Goal: Transaction & Acquisition: Download file/media

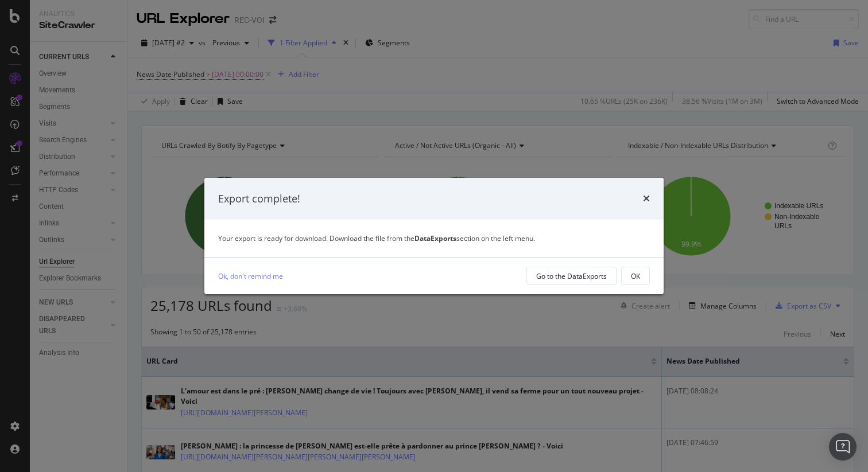
scroll to position [57, 0]
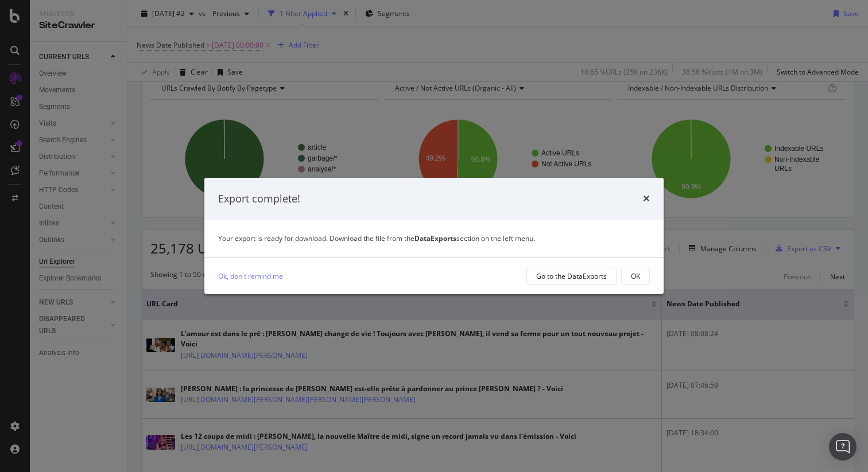
click at [636, 270] on div "OK" at bounding box center [635, 276] width 9 height 16
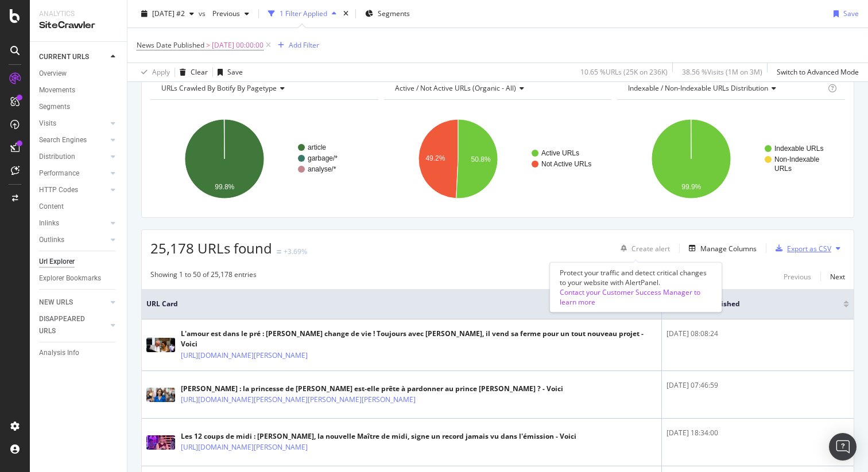
scroll to position [0, 0]
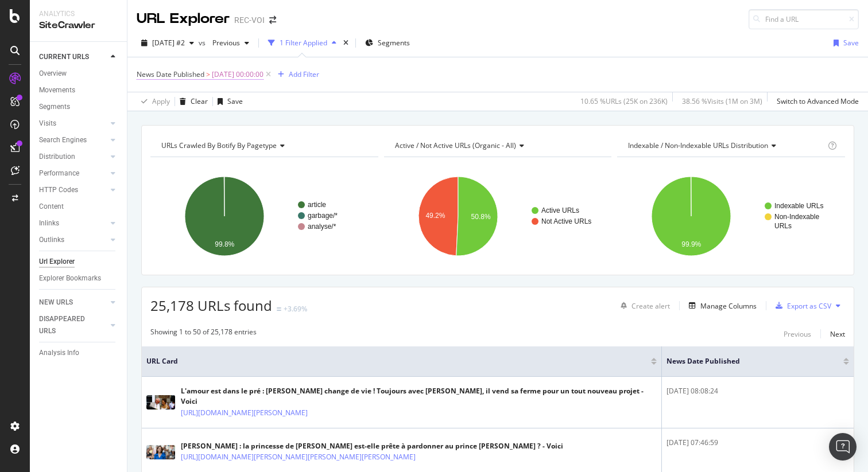
click at [251, 77] on span "[DATE] 00:00:00" at bounding box center [238, 75] width 52 height 16
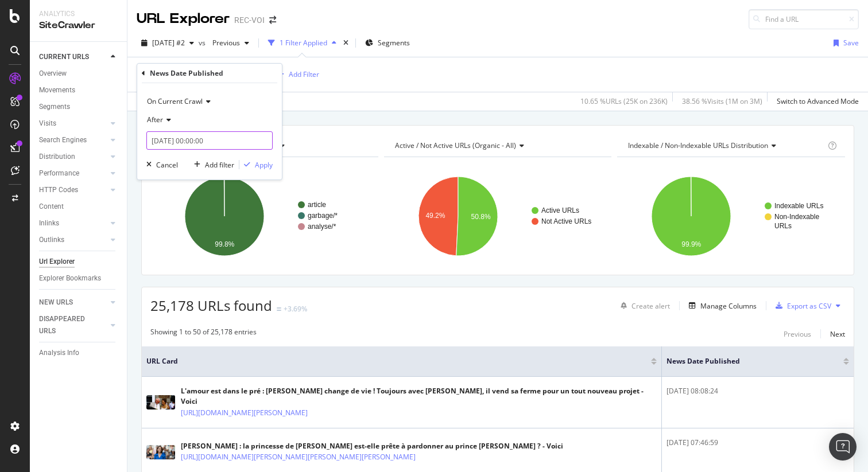
click at [199, 141] on input "[DATE] 00:00:00" at bounding box center [209, 140] width 126 height 18
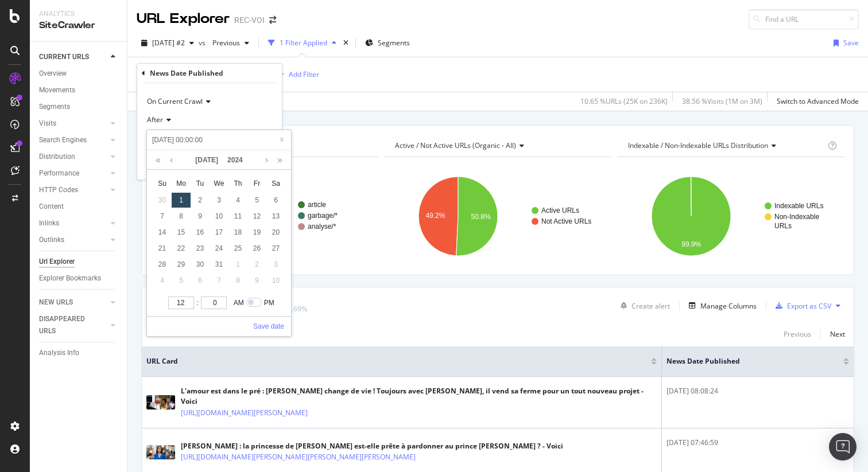
click at [199, 141] on input "[DATE] 00:00:00" at bounding box center [218, 140] width 137 height 13
click at [271, 324] on link "Save date" at bounding box center [268, 326] width 31 height 10
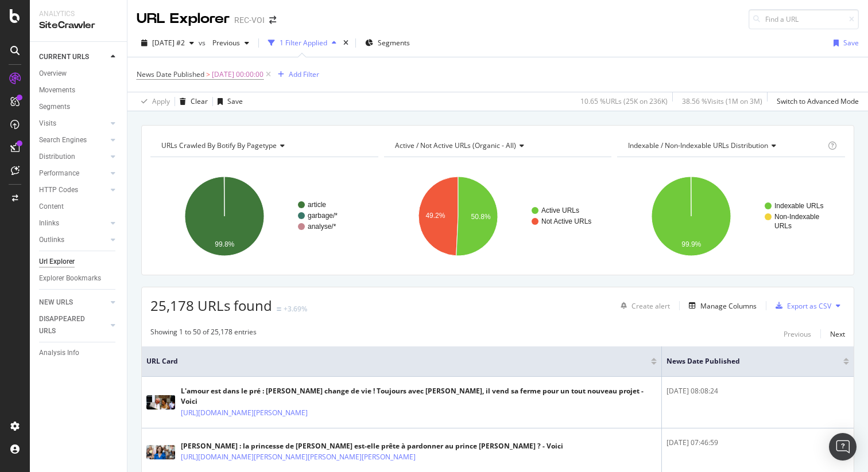
click at [355, 306] on div "25,178 URLs found +3.69% Create alert Manage Columns Export as CSV" at bounding box center [497, 301] width 711 height 28
click at [800, 307] on div "Export as CSV" at bounding box center [809, 306] width 44 height 10
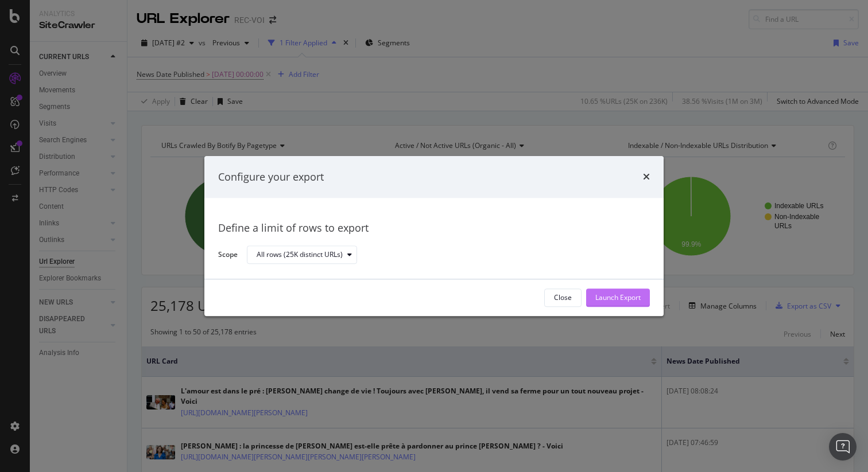
click at [601, 294] on div "Launch Export" at bounding box center [617, 298] width 45 height 10
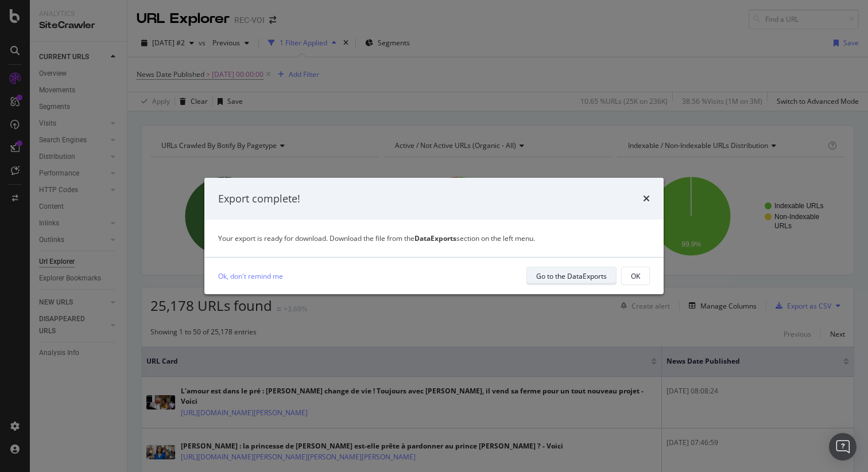
click at [556, 280] on div "Go to the DataExports" at bounding box center [571, 276] width 71 height 10
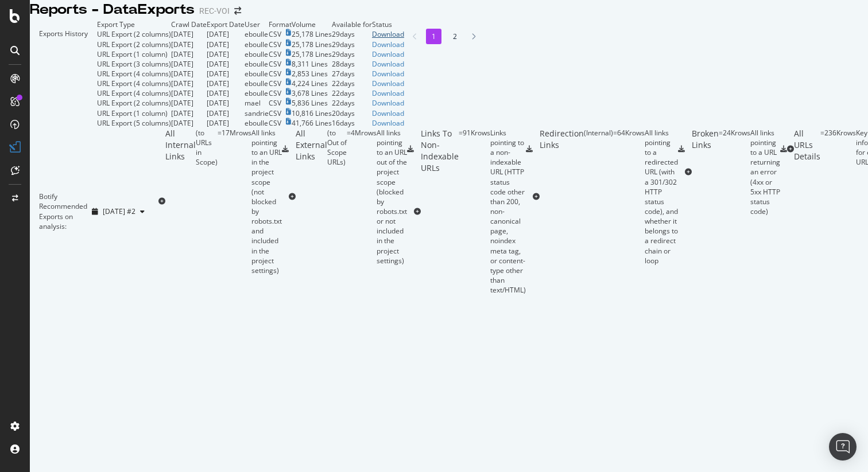
click at [404, 39] on div "Download" at bounding box center [388, 34] width 32 height 10
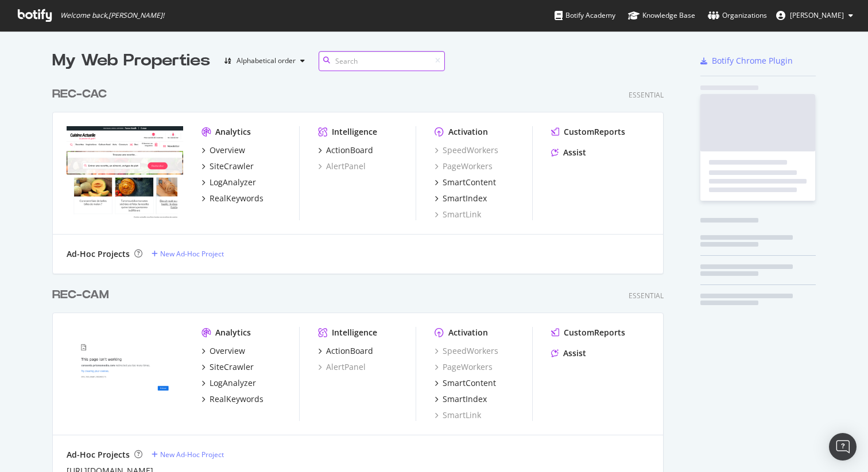
scroll to position [2752, 612]
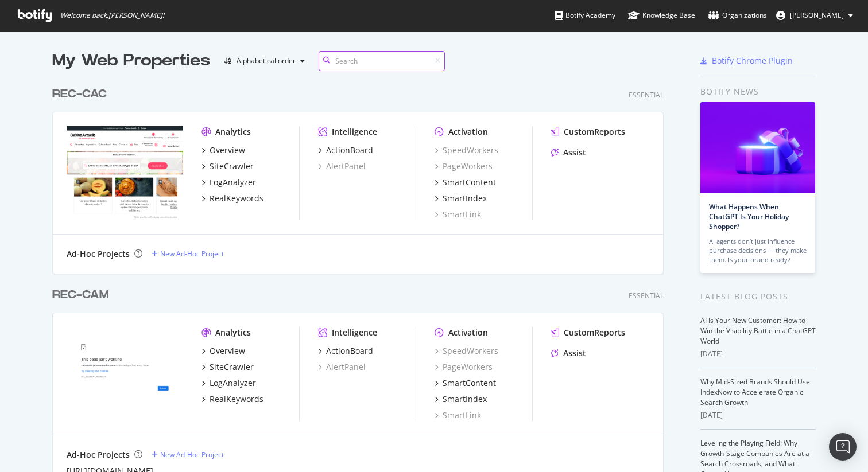
click at [340, 63] on input at bounding box center [381, 61] width 126 height 20
type input "rec-voi"
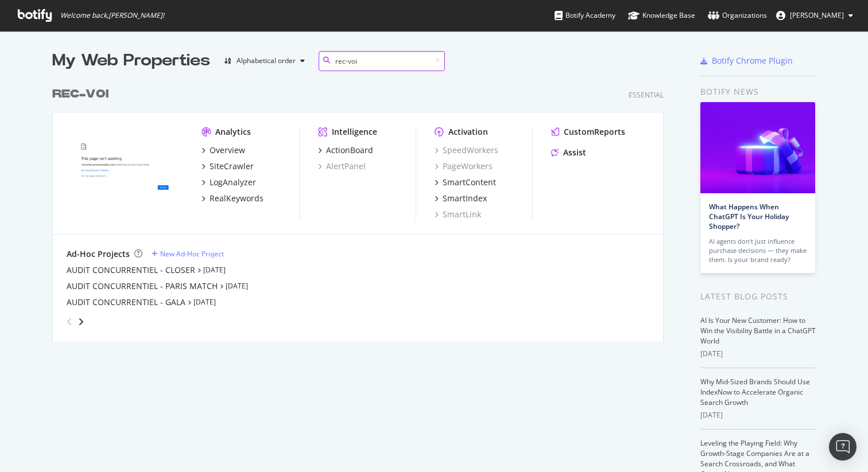
scroll to position [261, 612]
click at [165, 306] on div "AUDIT CONCURRENTIEL - GALA" at bounding box center [126, 302] width 119 height 11
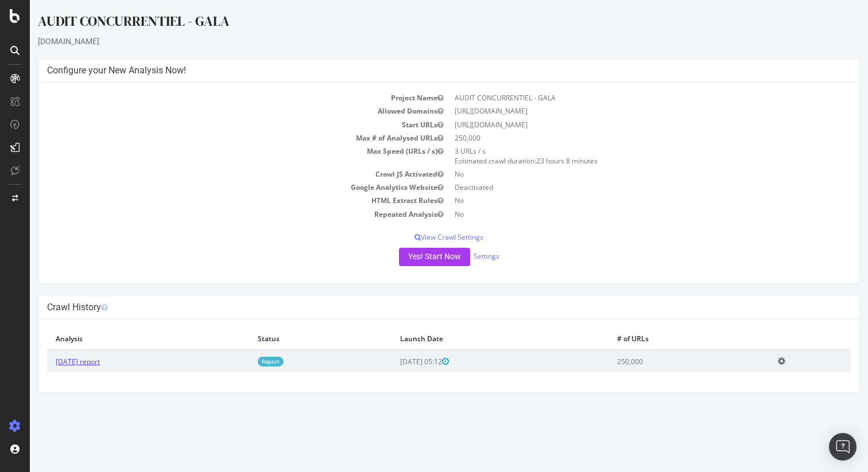
click at [100, 364] on link "[DATE] report" at bounding box center [78, 362] width 44 height 10
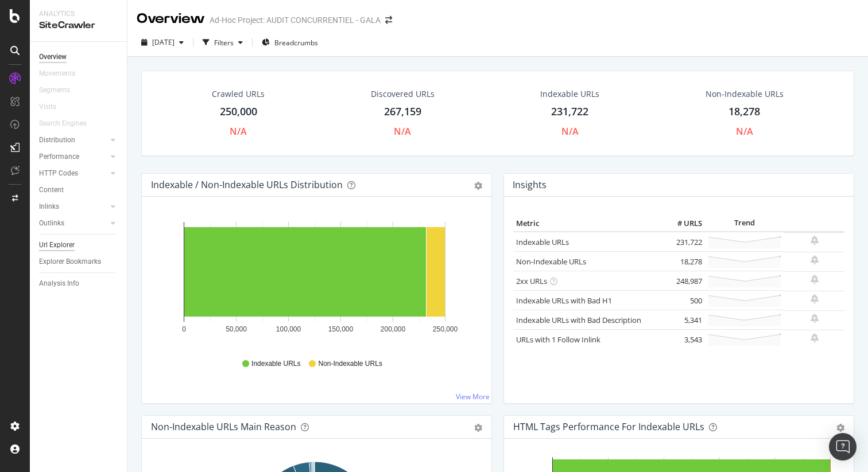
click at [63, 250] on div "Url Explorer" at bounding box center [57, 245] width 36 height 12
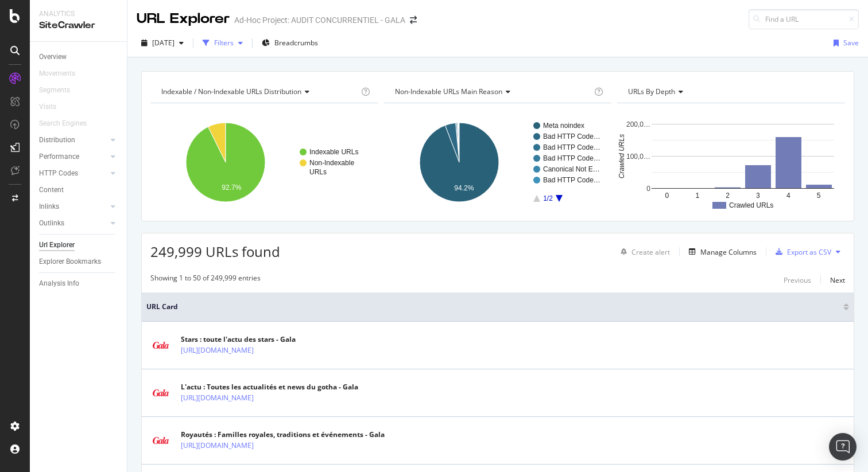
click at [214, 41] on div "button" at bounding box center [206, 43] width 16 height 16
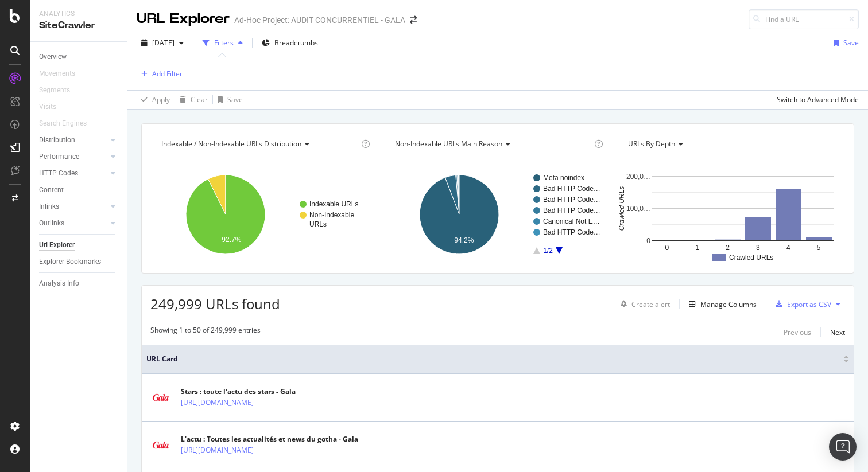
click at [173, 81] on div "Add Filter" at bounding box center [498, 73] width 722 height 33
click at [174, 77] on div "Add Filter" at bounding box center [167, 74] width 30 height 10
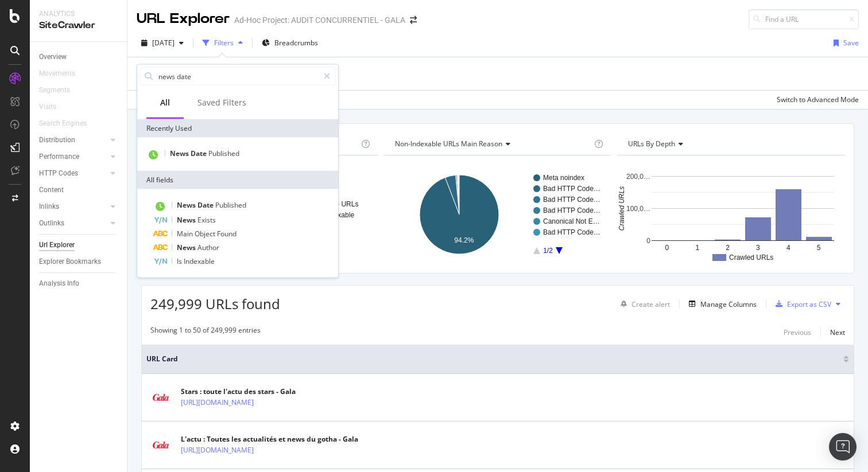
type input "news date"
drag, startPoint x: 200, startPoint y: 170, endPoint x: 204, endPoint y: 160, distance: 10.5
click at [201, 169] on div "News Date Published" at bounding box center [237, 154] width 201 height 33
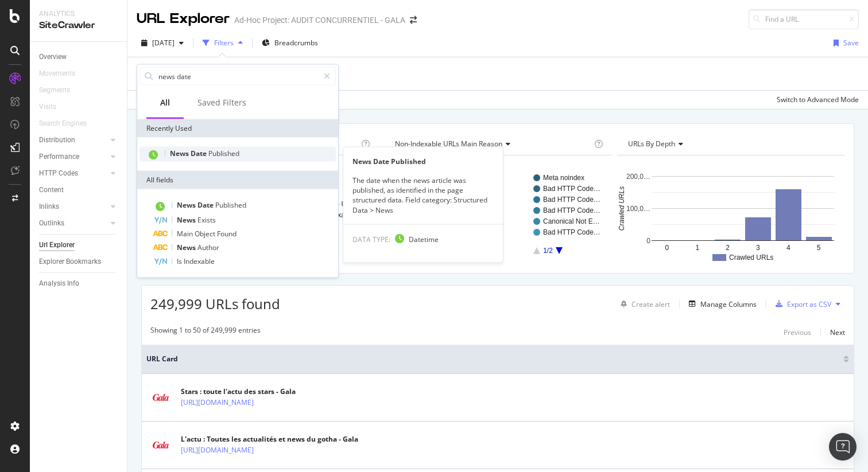
click at [205, 157] on span "Date" at bounding box center [199, 154] width 18 height 10
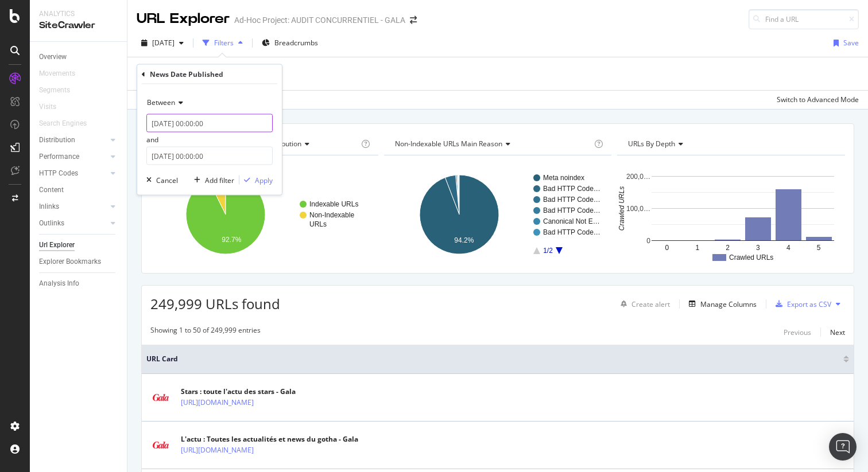
click at [184, 119] on input "2025-01-01 00:00:00" at bounding box center [209, 123] width 126 height 18
click at [184, 107] on div "Between" at bounding box center [209, 103] width 126 height 18
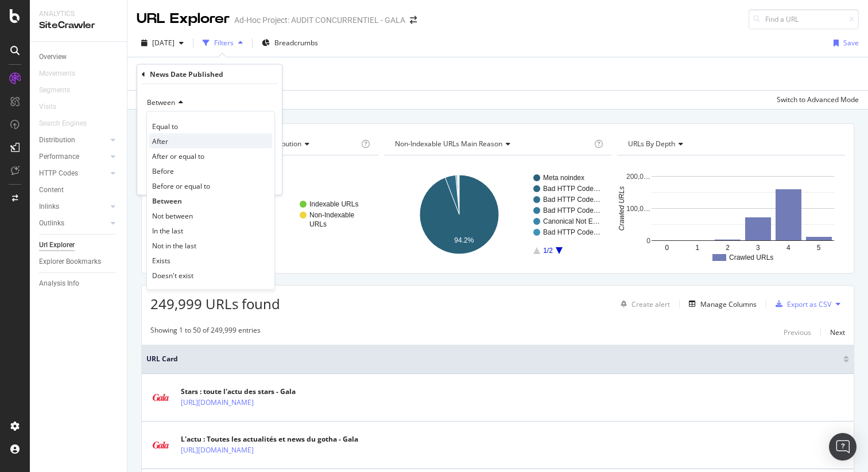
click at [178, 137] on div "After" at bounding box center [210, 141] width 123 height 15
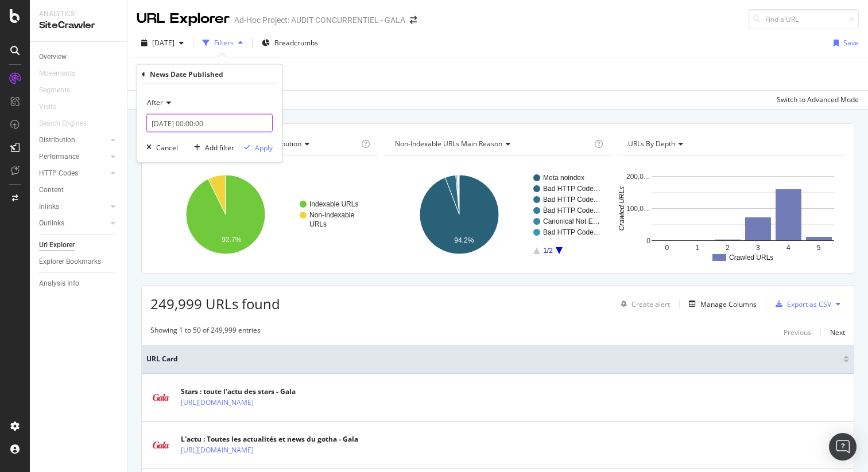
click at [190, 123] on input "2025-08-22 00:00:00" at bounding box center [209, 123] width 126 height 18
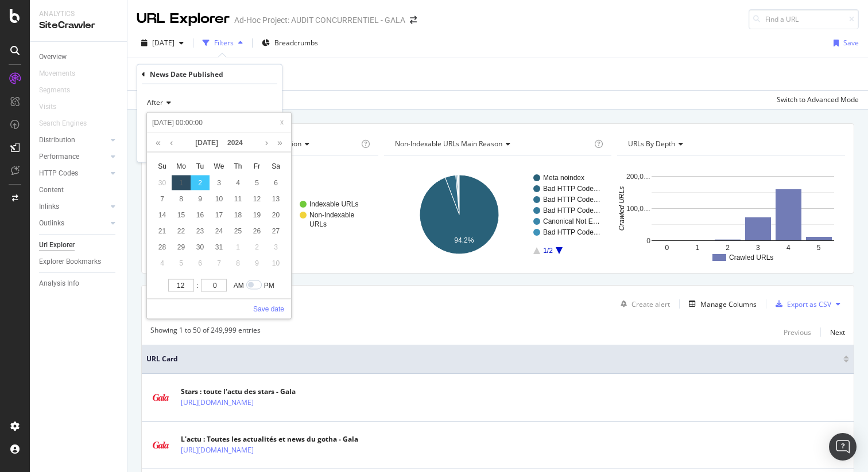
click at [244, 105] on div "After" at bounding box center [209, 103] width 126 height 18
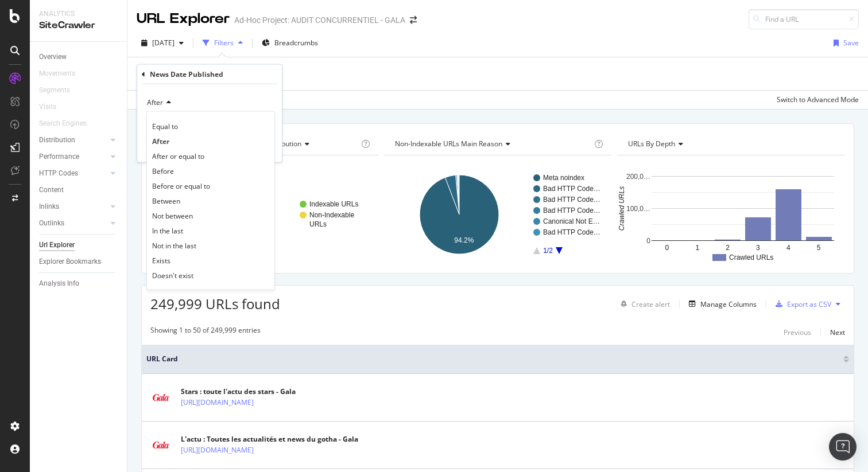
click at [240, 100] on div "After" at bounding box center [209, 103] width 126 height 18
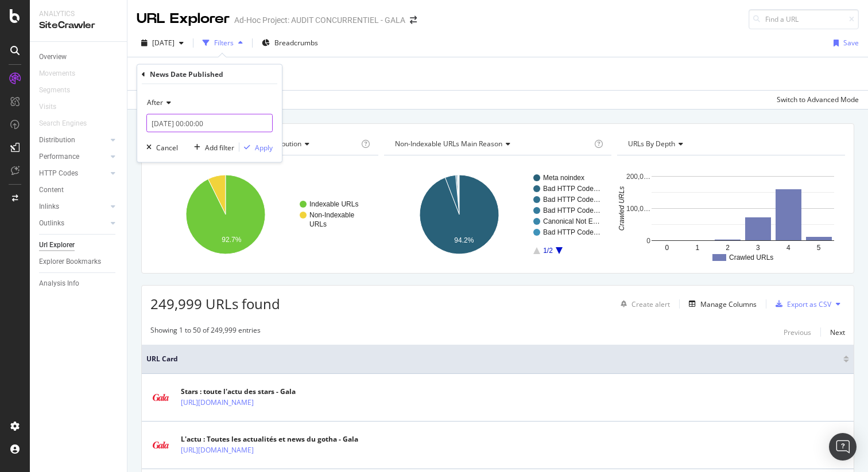
click at [205, 123] on input "2024-07-02 00:00:00" at bounding box center [209, 123] width 126 height 18
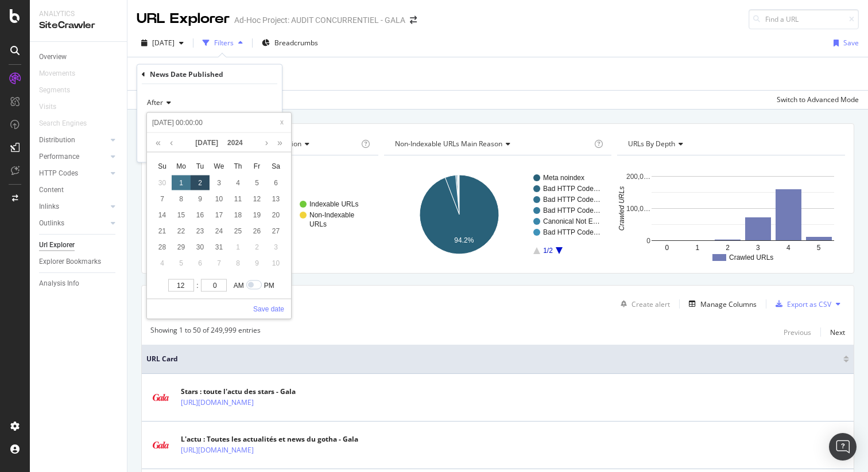
click at [185, 183] on div "1" at bounding box center [181, 183] width 19 height 15
type input "[DATE] 00:00:00"
click at [242, 88] on div "After 2024-07-01 00:00:00 2024-07-01 00:00:00 Jul 2024 Su Mo Tu We Th Fr Sa 30 …" at bounding box center [209, 123] width 145 height 78
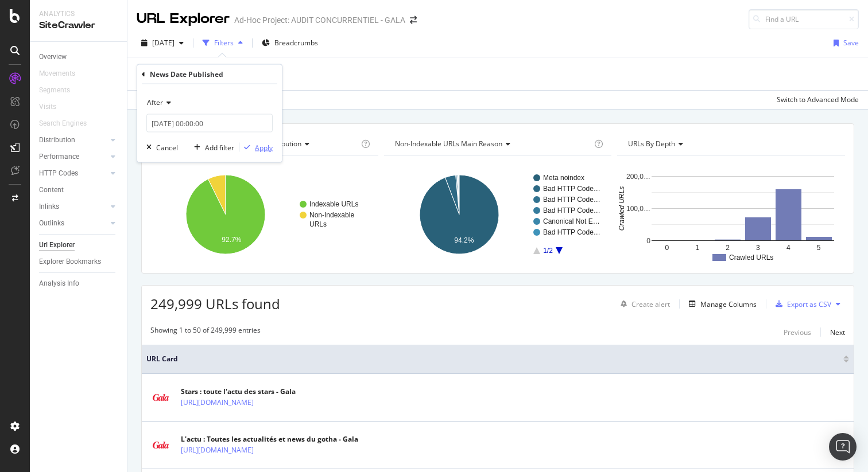
click at [260, 143] on div "Apply" at bounding box center [264, 147] width 18 height 10
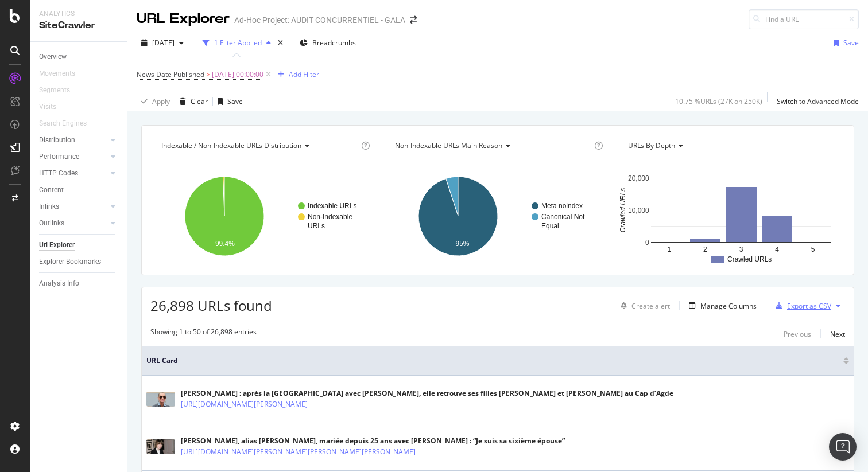
click at [776, 302] on div "button" at bounding box center [779, 305] width 16 height 7
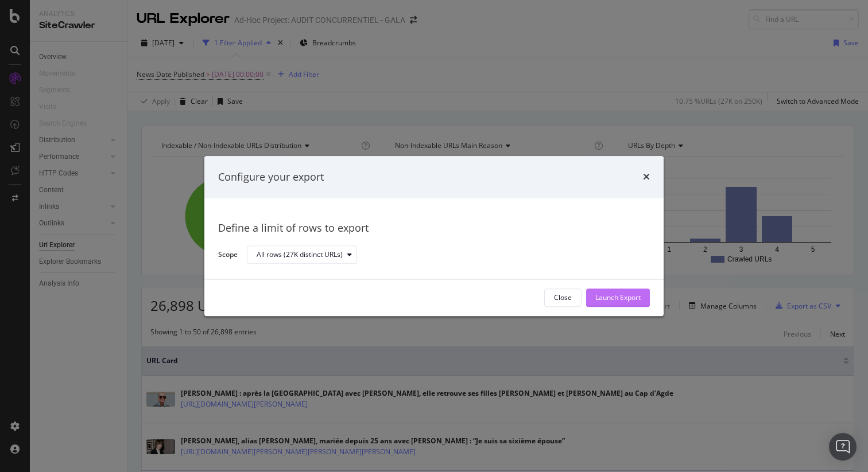
click at [641, 296] on button "Launch Export" at bounding box center [618, 298] width 64 height 18
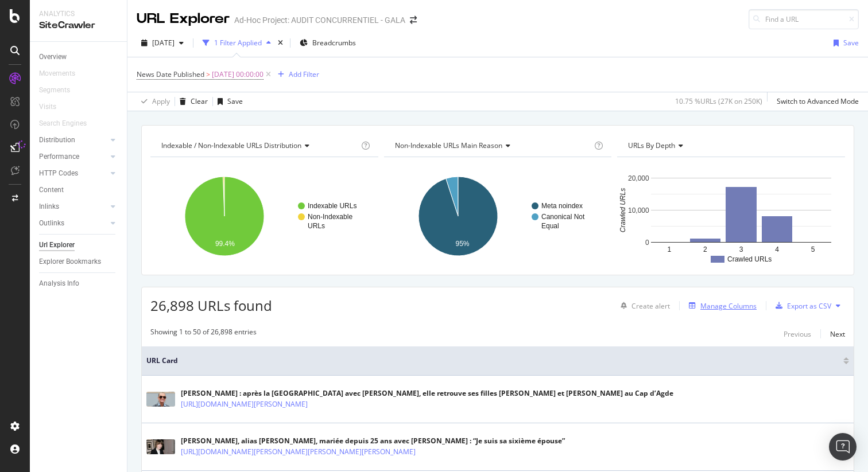
click at [704, 302] on div "Manage Columns" at bounding box center [728, 306] width 56 height 10
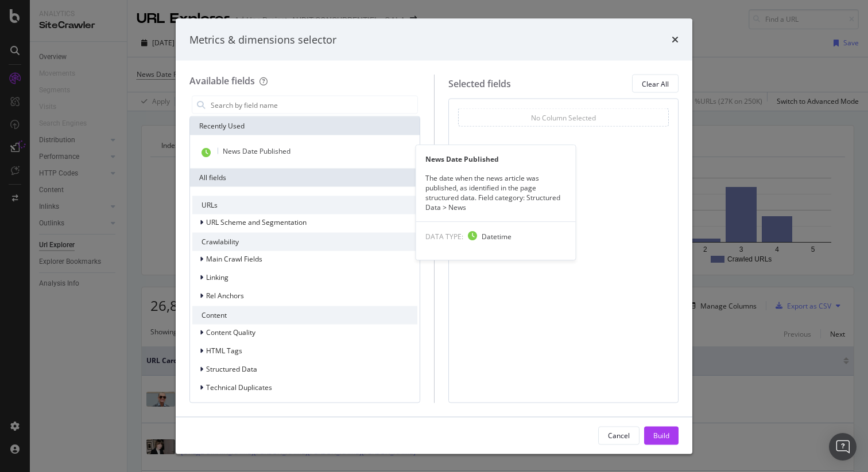
drag, startPoint x: 348, startPoint y: 157, endPoint x: 374, endPoint y: 168, distance: 28.3
click at [348, 156] on div "News Date Published" at bounding box center [304, 152] width 225 height 15
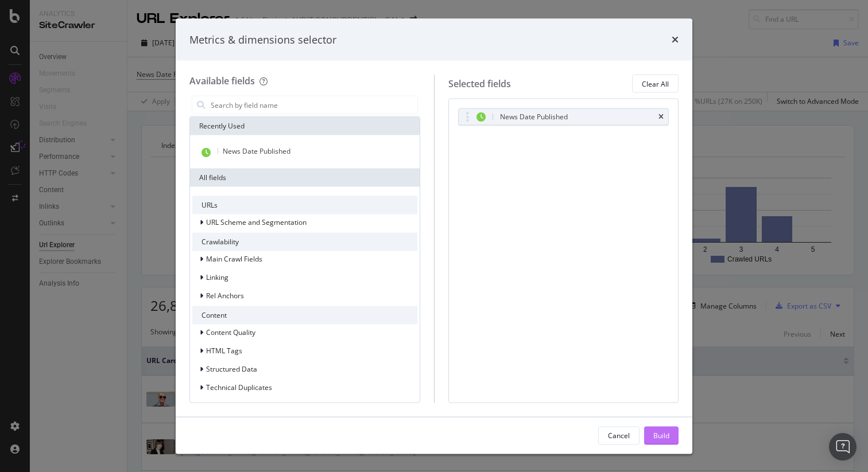
drag, startPoint x: 659, startPoint y: 439, endPoint x: 687, endPoint y: 420, distance: 34.4
click at [659, 439] on div "Build" at bounding box center [661, 435] width 16 height 10
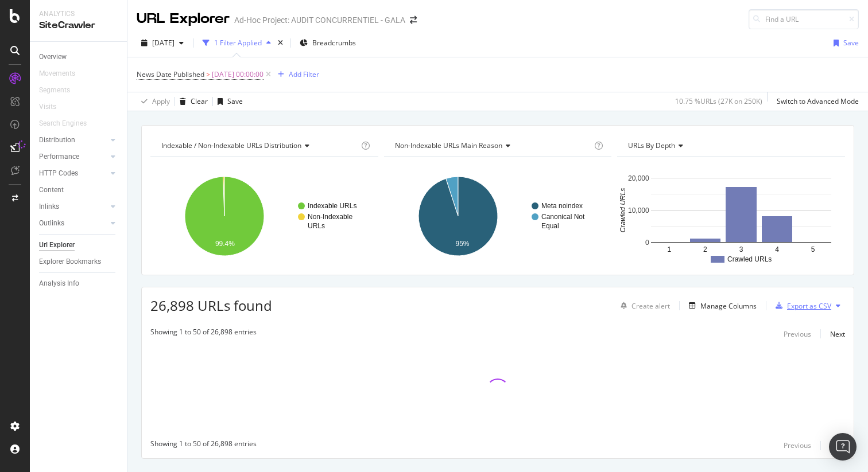
click at [790, 310] on div "Export as CSV" at bounding box center [809, 306] width 44 height 10
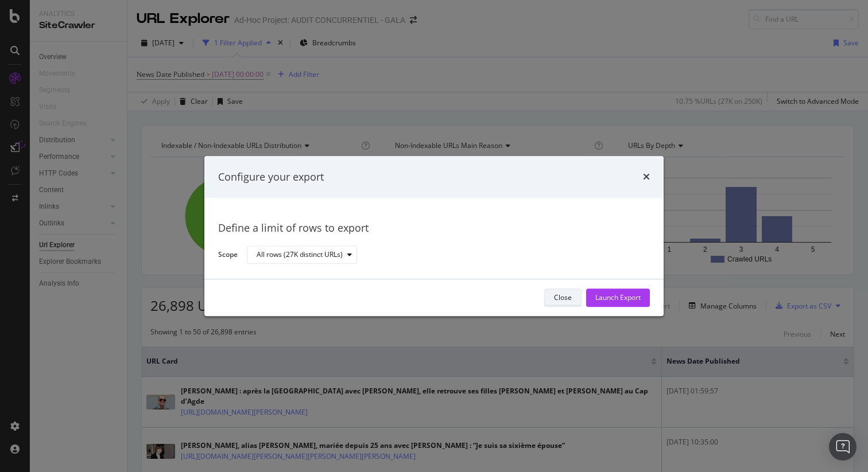
click at [554, 295] on div "Close" at bounding box center [563, 298] width 18 height 10
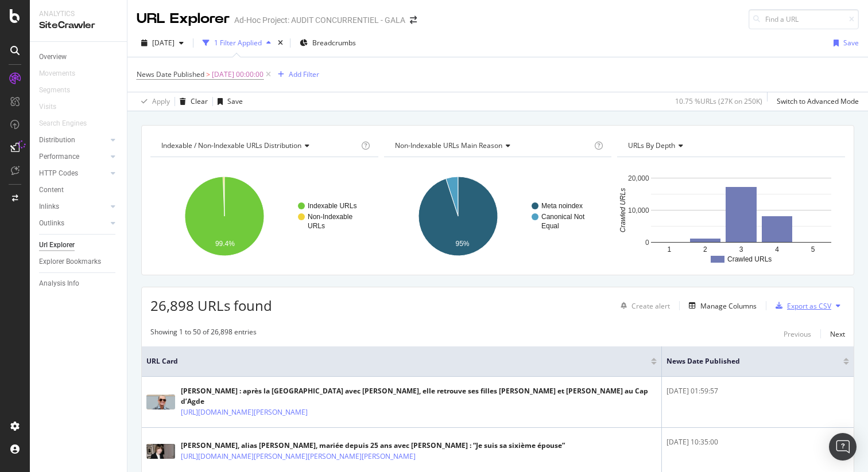
click at [790, 306] on div "Export as CSV" at bounding box center [809, 306] width 44 height 10
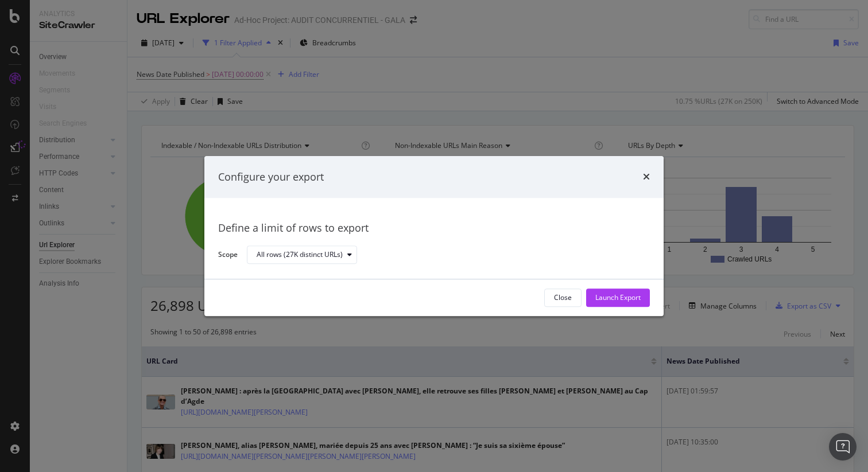
click at [629, 298] on div "Launch Export" at bounding box center [617, 298] width 45 height 10
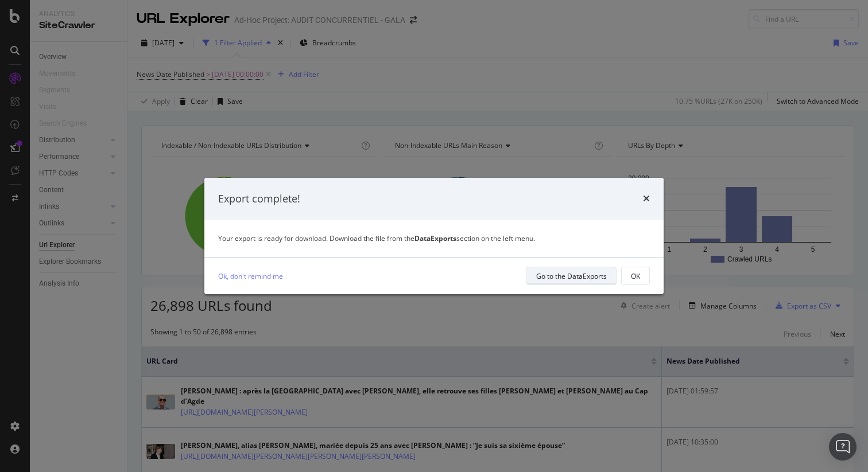
click at [588, 272] on div "Go to the DataExports" at bounding box center [571, 276] width 71 height 10
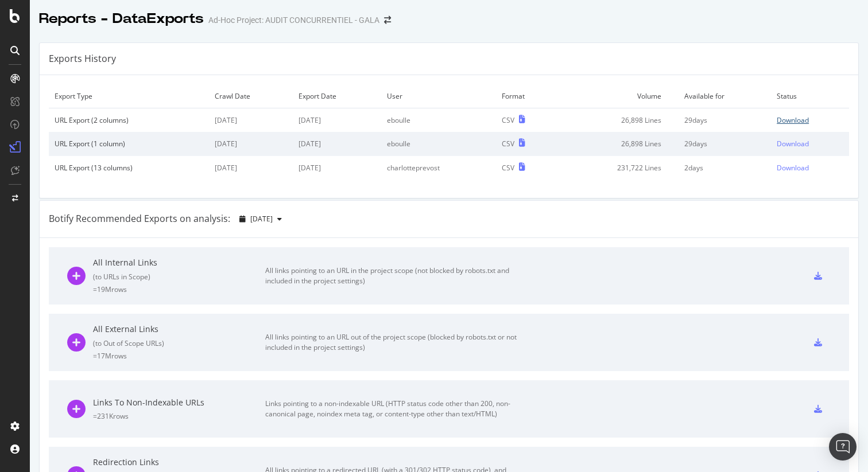
click at [776, 119] on div "Download" at bounding box center [792, 120] width 32 height 10
